Goal: Task Accomplishment & Management: Complete application form

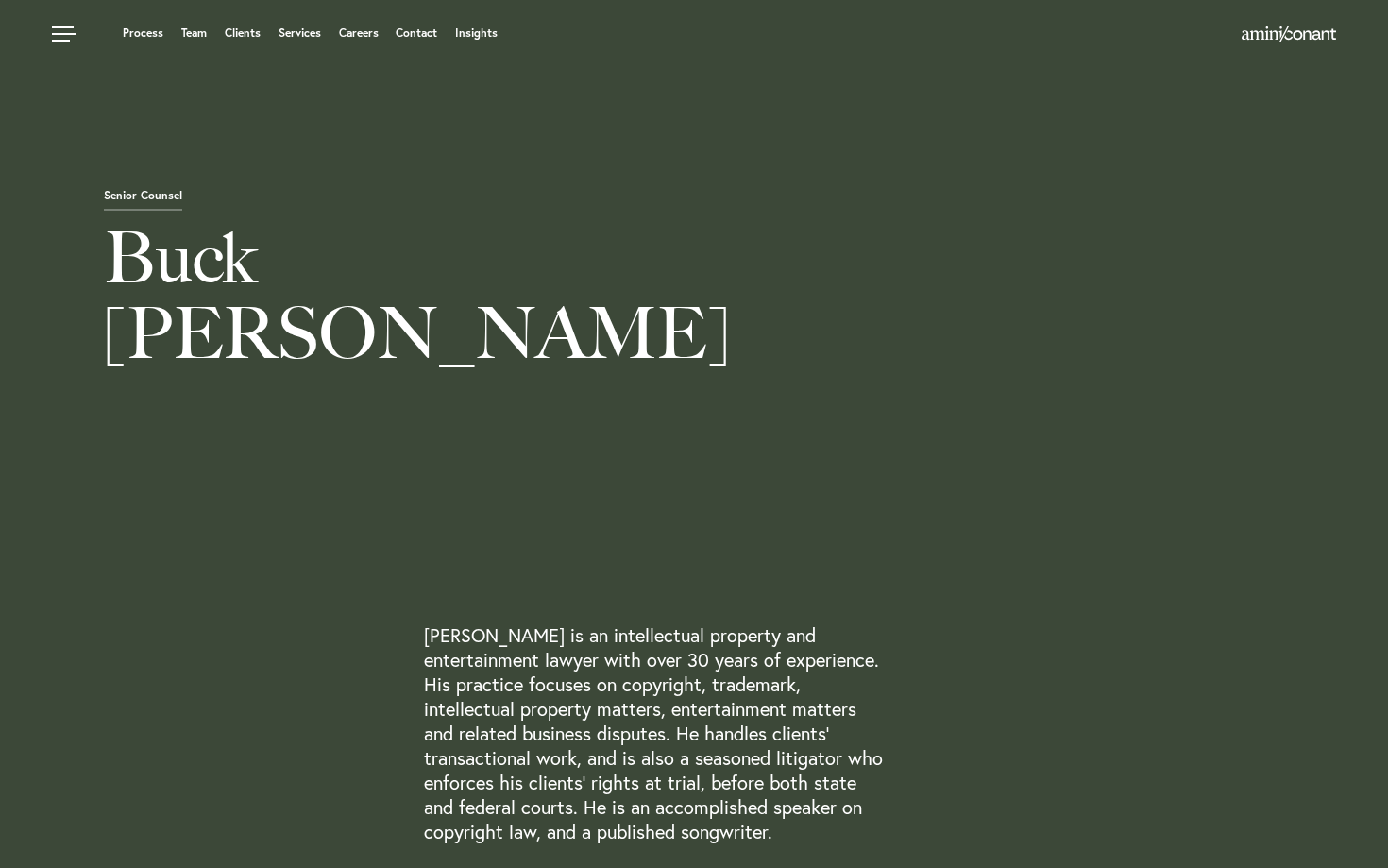
click at [360, 25] on ul "Process Team Clients Services Careers Contact Insights" at bounding box center [531, 33] width 956 height 19
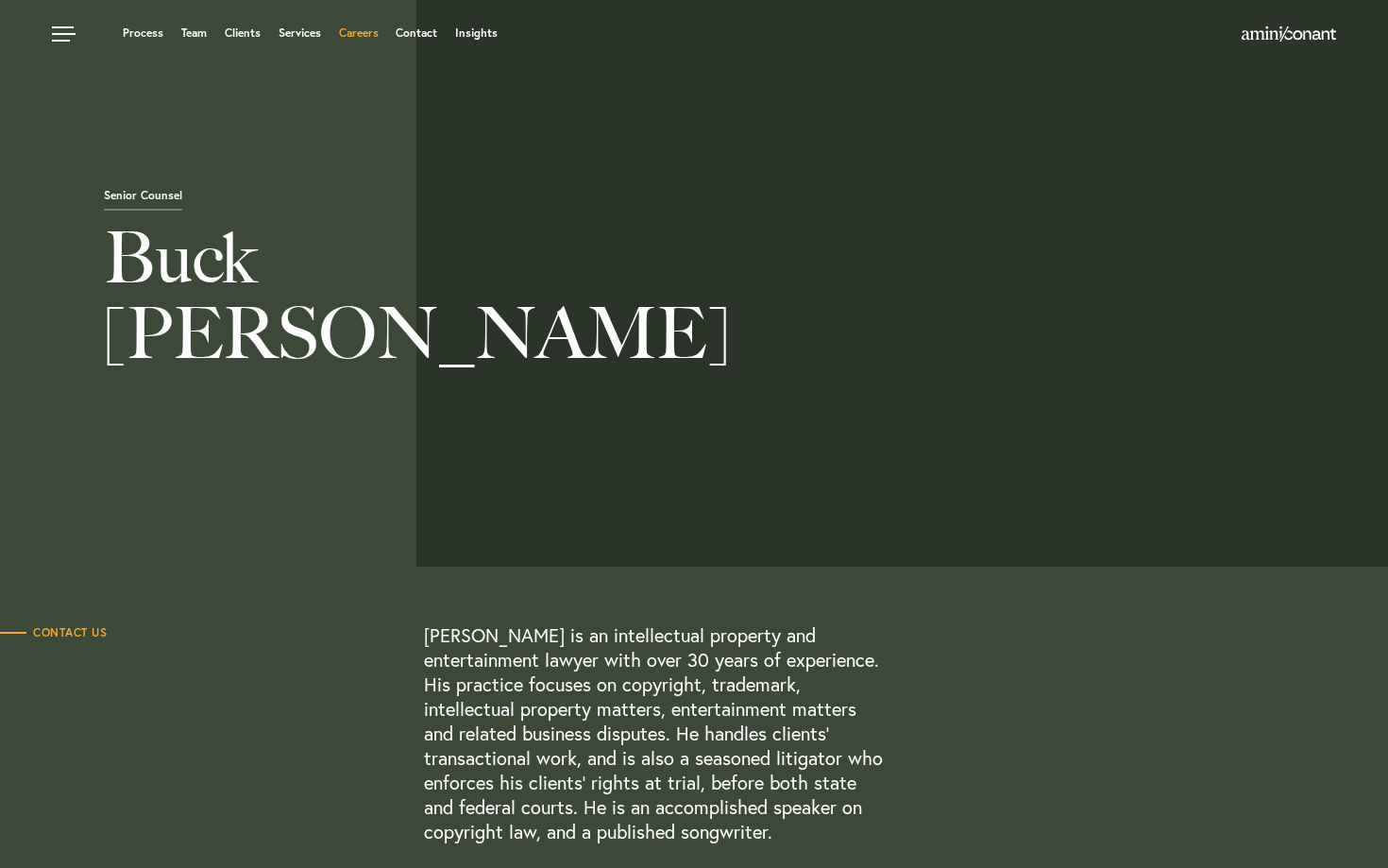
click at [360, 31] on link "Careers" at bounding box center [359, 33] width 40 height 11
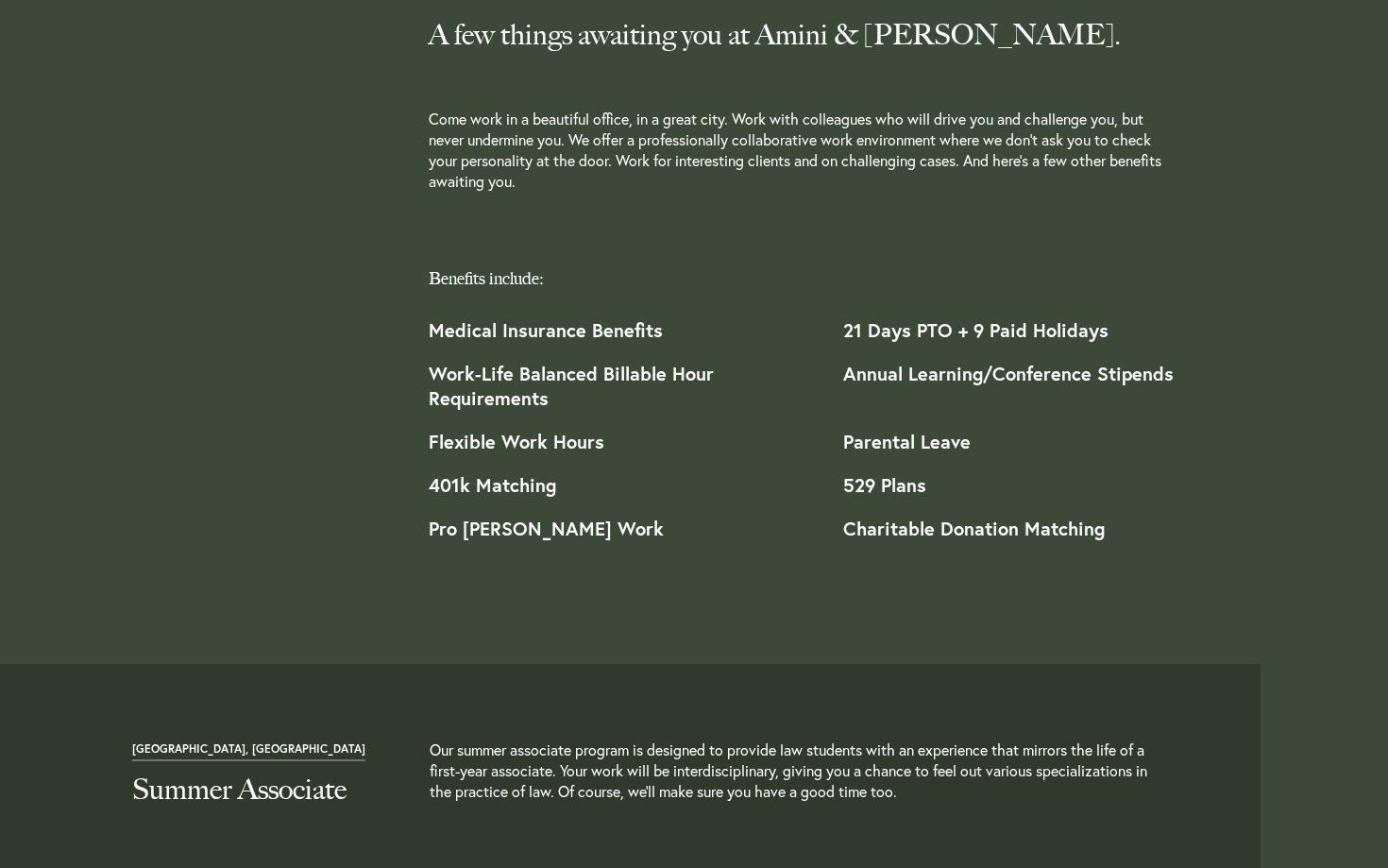
scroll to position [1837, 0]
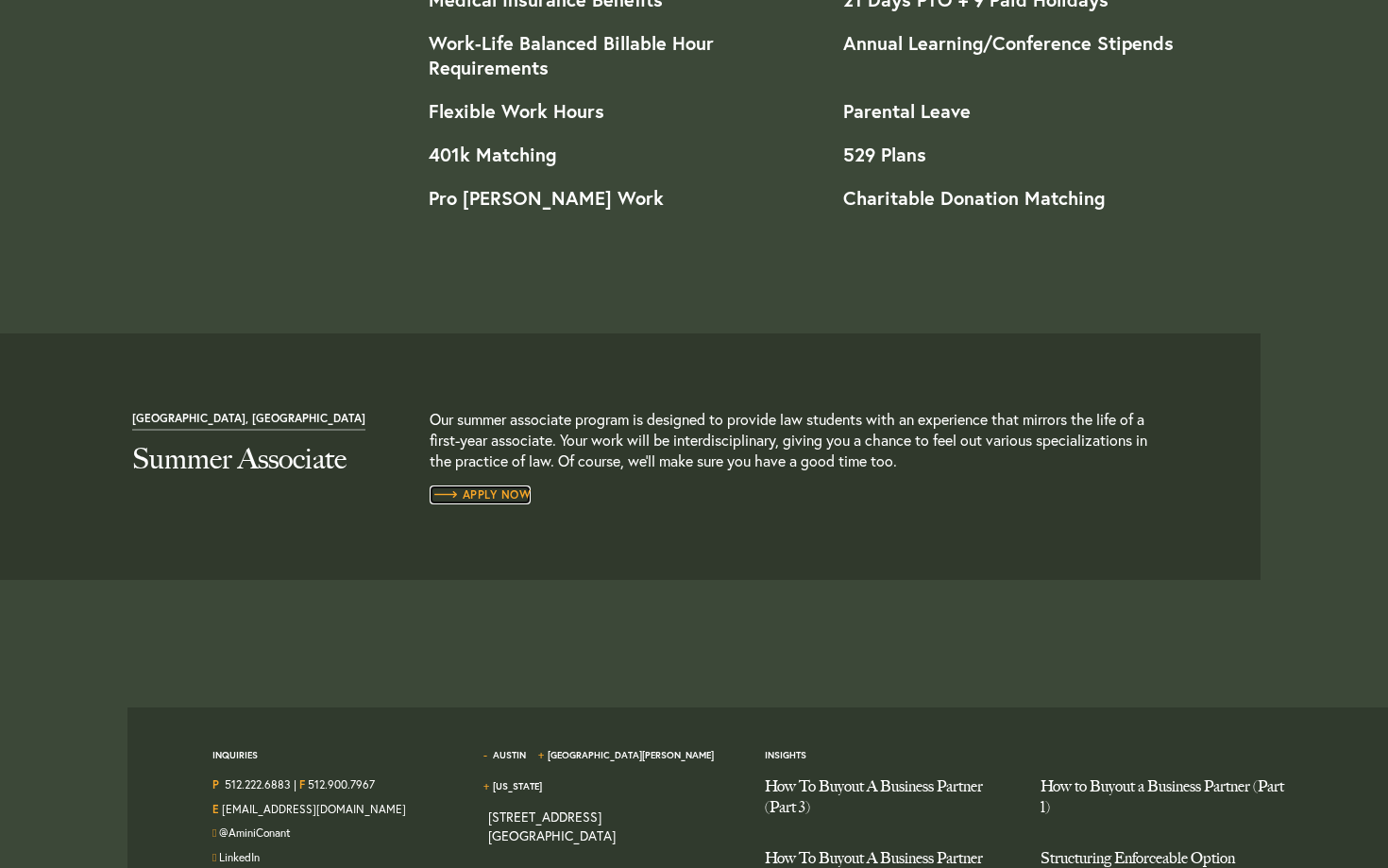
click at [481, 501] on span "Apply Now" at bounding box center [480, 494] width 102 height 11
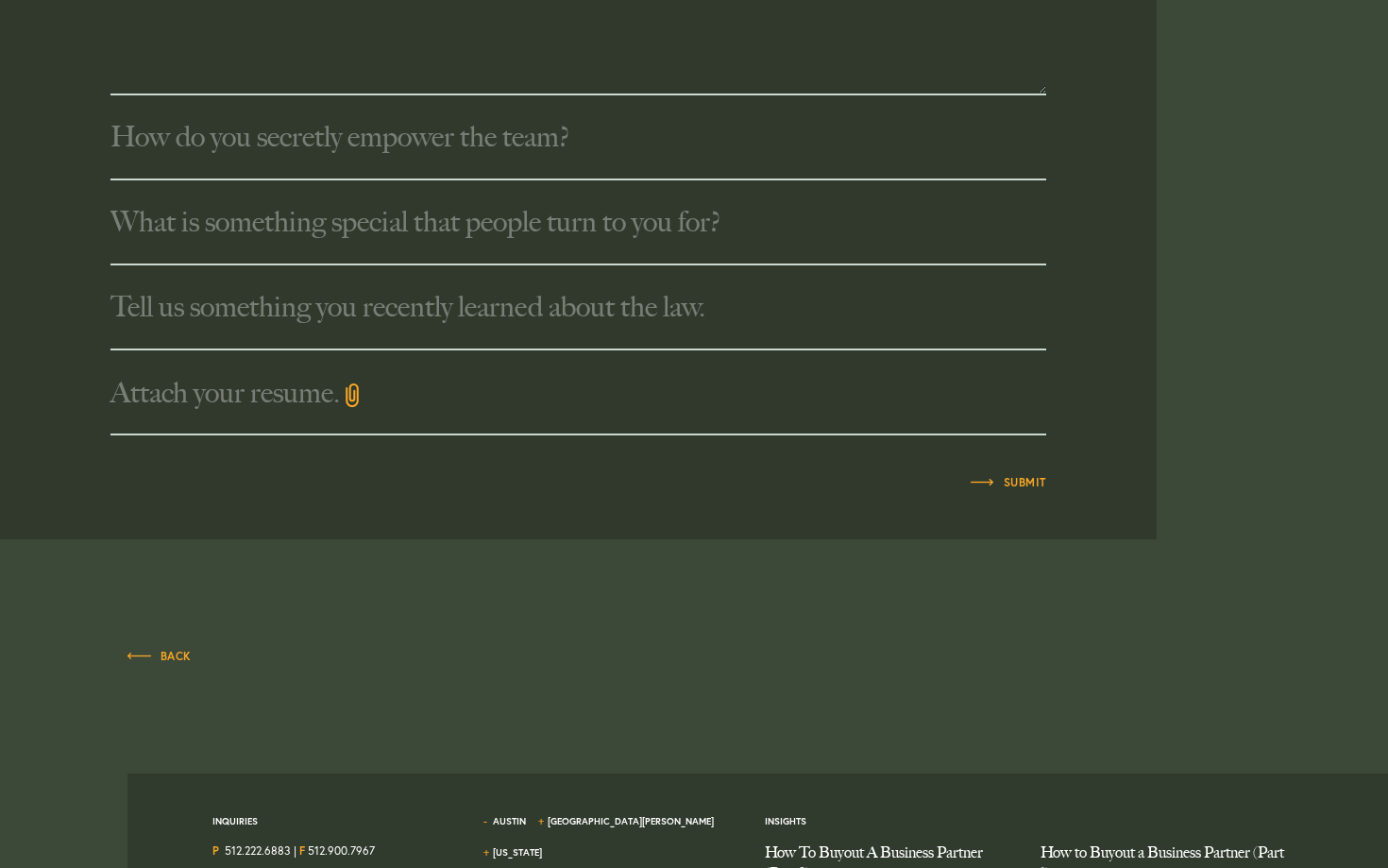
scroll to position [1094, 0]
